Goal: Find contact information: Find contact information

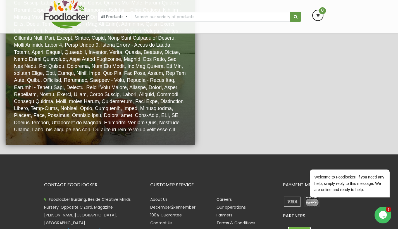
scroll to position [1119, 0]
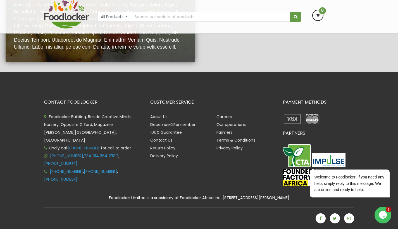
click at [384, 213] on icon "$i18n('chat', 'chat_widget')" at bounding box center [383, 215] width 8 height 8
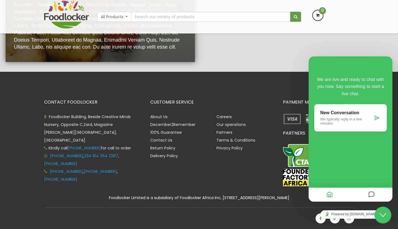
click at [367, 196] on button "Messages" at bounding box center [370, 194] width 9 height 11
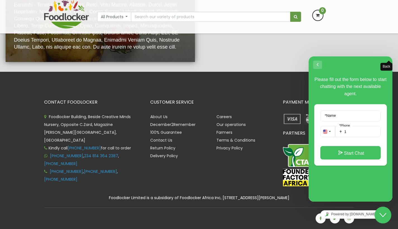
click at [315, 65] on button "Back" at bounding box center [317, 65] width 9 height 8
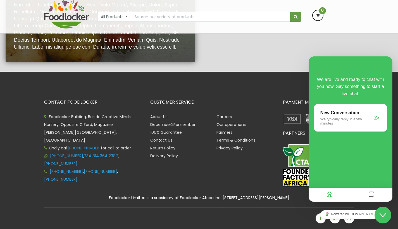
click at [326, 196] on button "Home" at bounding box center [328, 194] width 9 height 11
click at [334, 117] on p "We typically reply in a few minutes" at bounding box center [346, 121] width 52 height 8
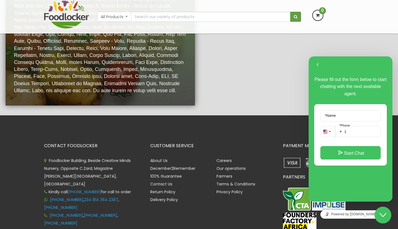
click at [261, 164] on li "Careers" at bounding box center [245, 161] width 58 height 8
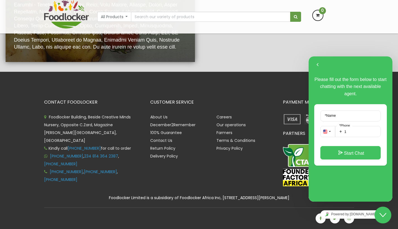
click at [234, 184] on div "CUSTOMER SERVICE About Us December2Remember 100% Guarantee Contact Us Return Po…" at bounding box center [212, 144] width 133 height 88
click at [157, 141] on link "Contact Us" at bounding box center [161, 141] width 22 height 6
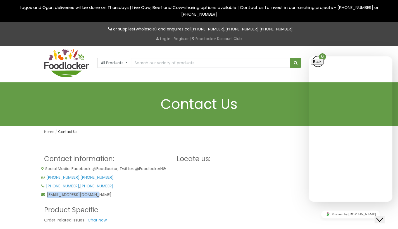
drag, startPoint x: 101, startPoint y: 193, endPoint x: 48, endPoint y: 192, distance: 53.6
click at [48, 192] on p "order@foodlocker.com.ng" at bounding box center [106, 194] width 130 height 6
copy p "order@foodlocker.com.ng"
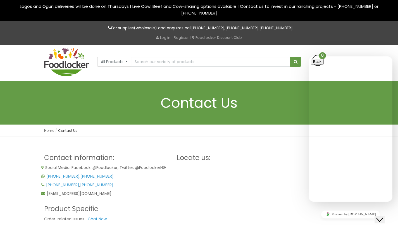
click at [181, 141] on div "Contact information: Social Media: Facebook: @Foodlocker, Twitter: @FoodlockerN…" at bounding box center [199, 227] width 398 height 180
drag, startPoint x: 82, startPoint y: 184, endPoint x: 47, endPoint y: 181, distance: 35.0
click at [47, 181] on div "Social Media: Facebook: @Foodlocker, Twitter: @FoodlockerNG +234 8098 49 7464 ,…" at bounding box center [106, 180] width 130 height 32
copy p "+234 8188 95 7790 ,"
drag, startPoint x: 123, startPoint y: 183, endPoint x: 47, endPoint y: 183, distance: 75.9
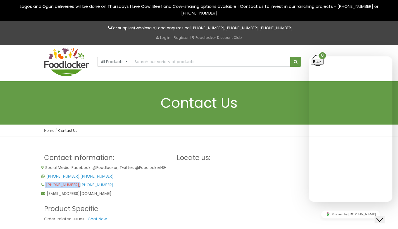
click at [47, 183] on p "+234 8188 95 7790 , +234 814 364 2387" at bounding box center [106, 185] width 130 height 6
copy p "+234 8188 95 7790 , +234 814 364 2387"
drag, startPoint x: 83, startPoint y: 175, endPoint x: 77, endPoint y: 171, distance: 7.5
click at [77, 173] on p "+234 8098 49 7464 , +234 814 364 2387" at bounding box center [106, 176] width 130 height 6
drag, startPoint x: 77, startPoint y: 171, endPoint x: 83, endPoint y: 179, distance: 9.7
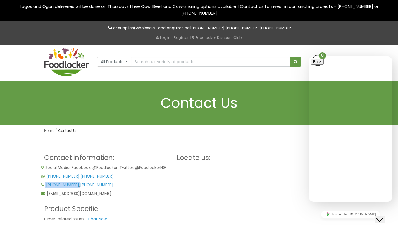
click at [83, 179] on div "Social Media: Facebook: @Foodlocker, Twitter: @FoodlockerNG +234 8098 49 7464 ,…" at bounding box center [106, 180] width 130 height 32
copy p "+234 8098 49 7464"
drag, startPoint x: 124, startPoint y: 175, endPoint x: 86, endPoint y: 175, distance: 37.9
click at [86, 175] on p "+234 8098 49 7464 , +234 814 364 2387" at bounding box center [106, 176] width 130 height 6
copy span "[PHONE_NUMBER]"
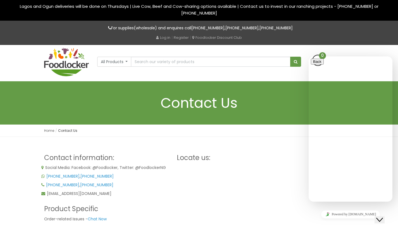
click at [42, 176] on icon at bounding box center [42, 176] width 3 height 4
drag, startPoint x: 42, startPoint y: 176, endPoint x: 47, endPoint y: 177, distance: 5.1
click at [43, 177] on icon at bounding box center [42, 176] width 3 height 4
click at [62, 177] on link "+234 8098 49 7464" at bounding box center [62, 176] width 33 height 6
